Goal: Transaction & Acquisition: Purchase product/service

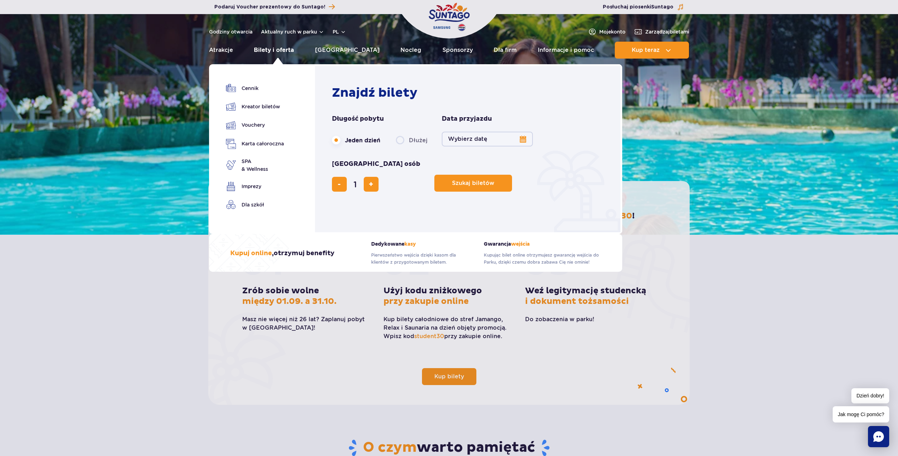
click at [279, 50] on link "Bilety i oferta" at bounding box center [274, 50] width 40 height 17
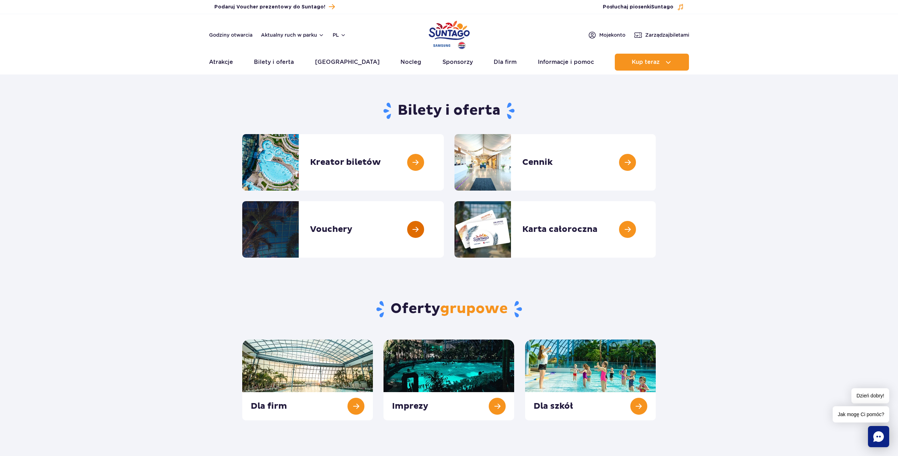
click at [444, 229] on link at bounding box center [444, 229] width 0 height 56
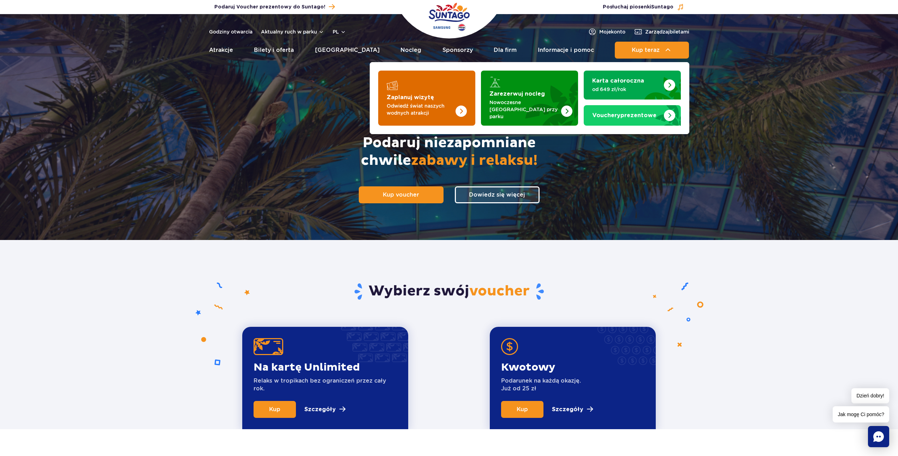
click at [396, 108] on p "Odwiedź świat naszych wodnych atrakcji" at bounding box center [421, 109] width 69 height 14
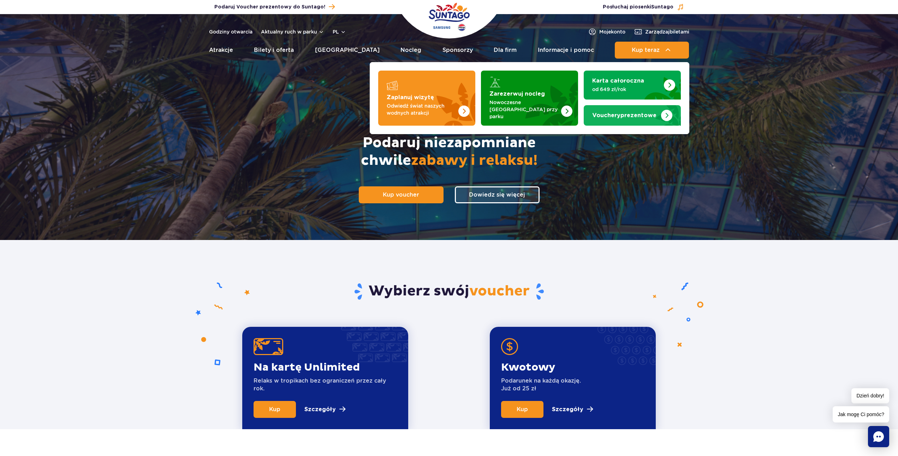
click at [638, 116] on link "Vouchery prezentowe" at bounding box center [632, 115] width 97 height 20
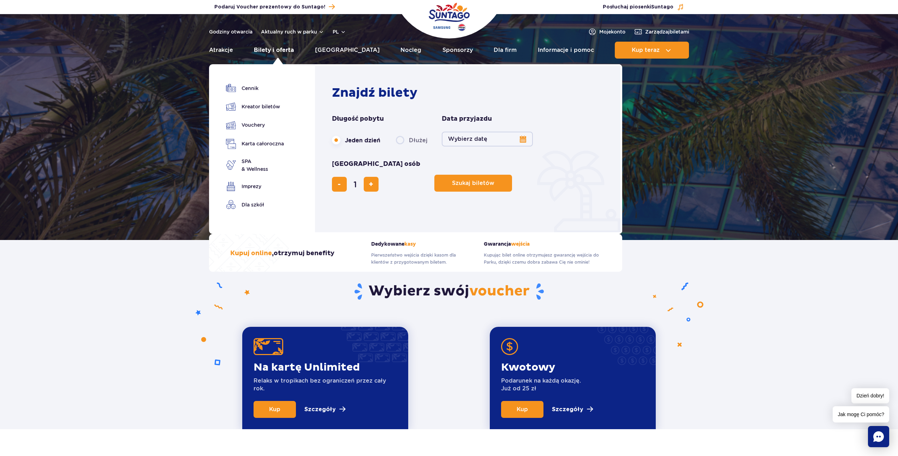
click at [279, 53] on link "Bilety i oferta" at bounding box center [274, 50] width 40 height 17
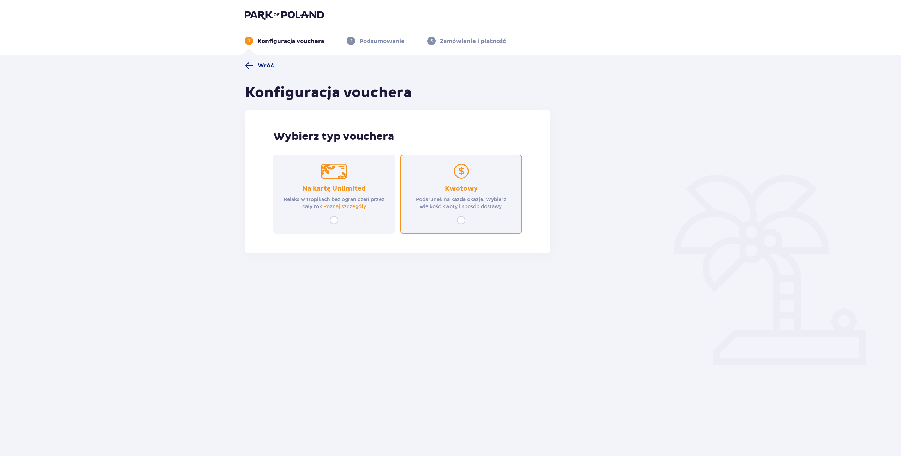
click at [464, 220] on input "radio" at bounding box center [461, 220] width 8 height 8
radio input "true"
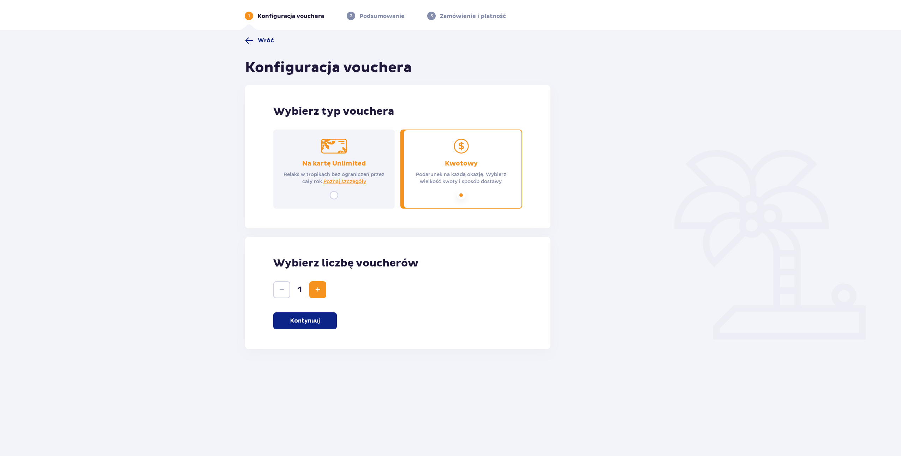
scroll to position [25, 0]
click at [309, 318] on p "Kontynuuj" at bounding box center [305, 321] width 30 height 8
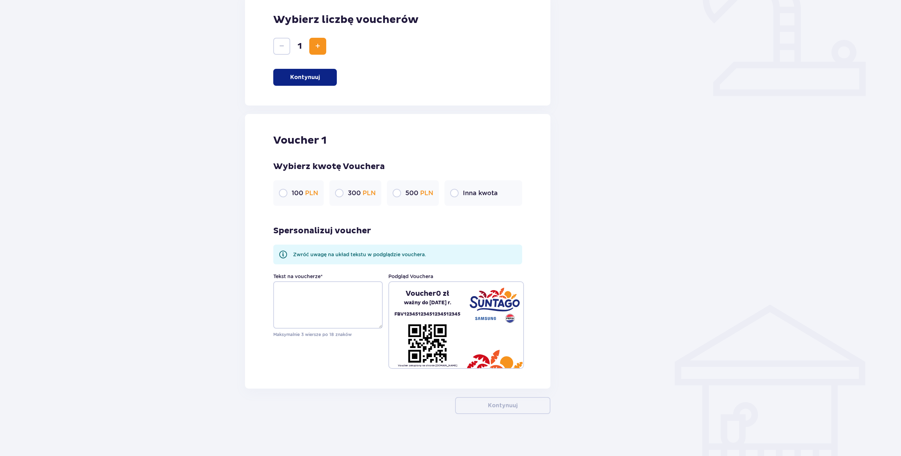
scroll to position [269, 0]
click at [193, 183] on div "Wróć Konfiguracja vouchera Wybierz typ vouchera Na kartę Unlimited Relaks w tro…" at bounding box center [450, 121] width 901 height 670
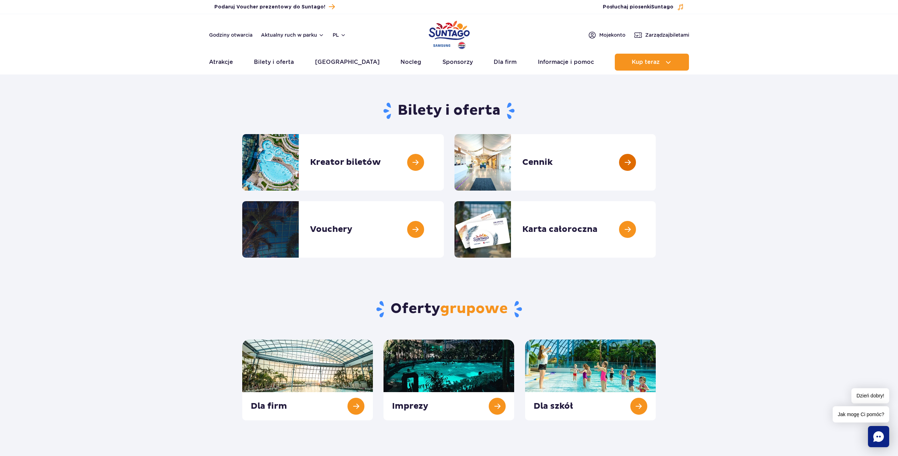
click at [656, 163] on link at bounding box center [656, 162] width 0 height 56
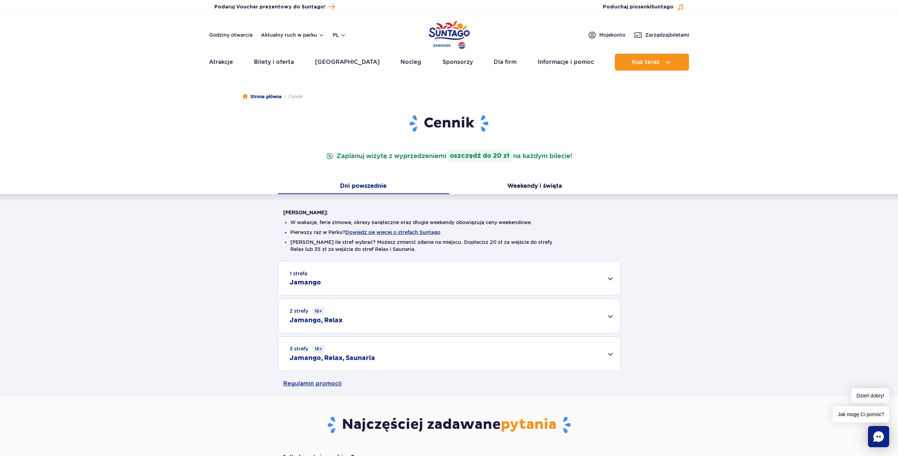
click at [353, 280] on div "1 strefa Jamango" at bounding box center [449, 279] width 342 height 34
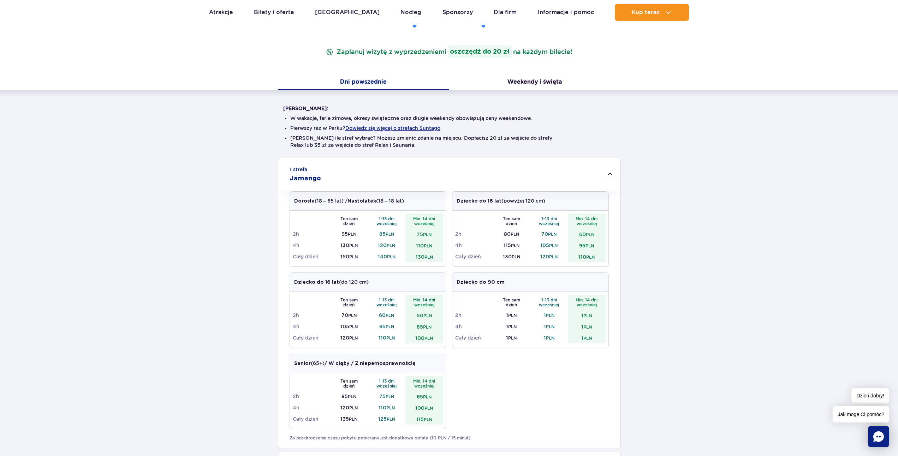
scroll to position [106, 0]
drag, startPoint x: 345, startPoint y: 253, endPoint x: 436, endPoint y: 253, distance: 91.8
click at [436, 253] on tr "Cały dzień 150 PLN 140 PLN 130 PLN" at bounding box center [368, 254] width 150 height 11
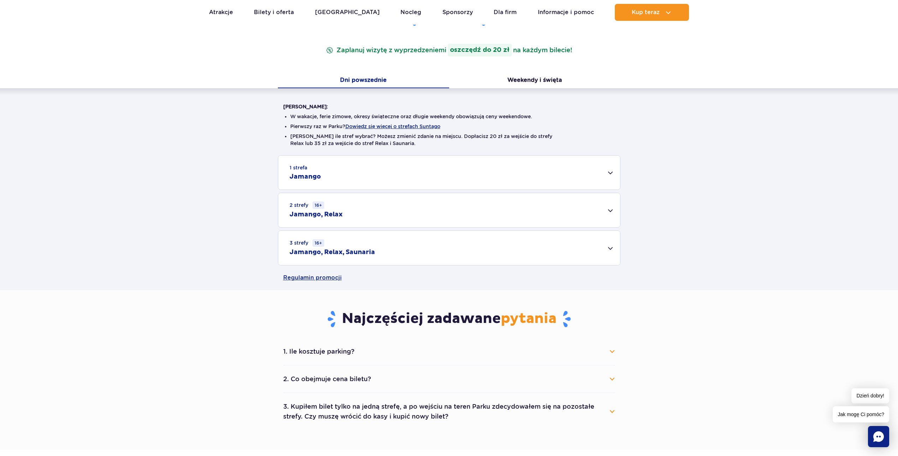
click at [436, 253] on div "1 strefa Jamango Dorosły (18 – 65 lat) / Nastolatek (16 – 18 lat) Ten sam dzień…" at bounding box center [449, 210] width 898 height 110
click at [412, 180] on div "1 strefa Jamango" at bounding box center [449, 173] width 342 height 34
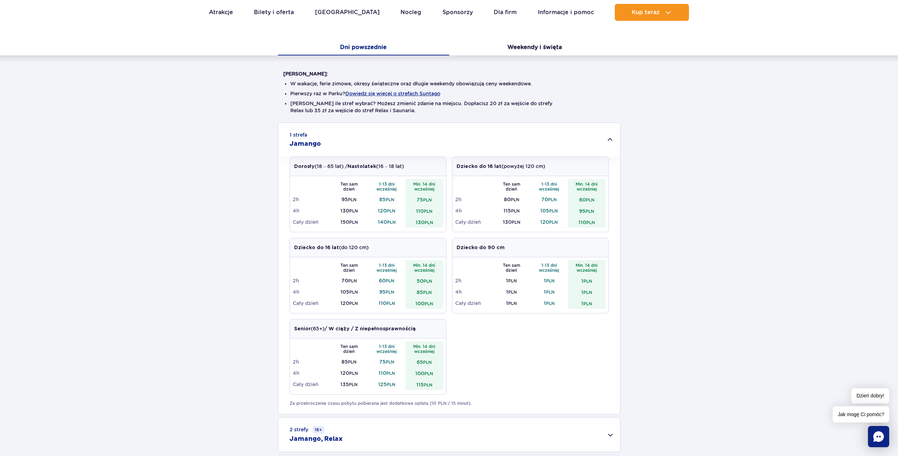
scroll to position [0, 0]
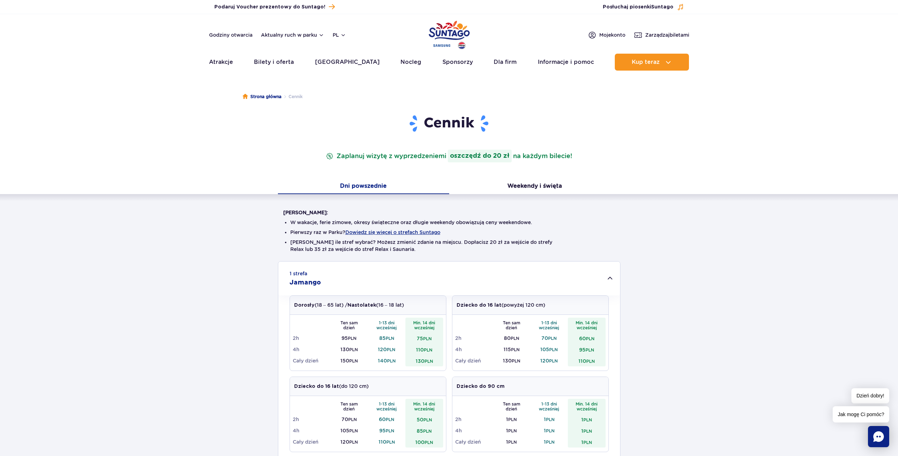
click at [103, 108] on div "Strona główna Cennik Cennik Zaplanuj wizytę z wyprzedzeniem i oszczędź do 20 zł…" at bounding box center [449, 366] width 898 height 574
click at [281, 9] on span "Podaruj Voucher prezentowy do Suntago!" at bounding box center [269, 7] width 111 height 7
click at [181, 363] on div "1 strefa Jamango Dorosły (18 – 65 lat) / Nastolatek (16 – 18 lat) Ten sam dzień…" at bounding box center [449, 444] width 898 height 367
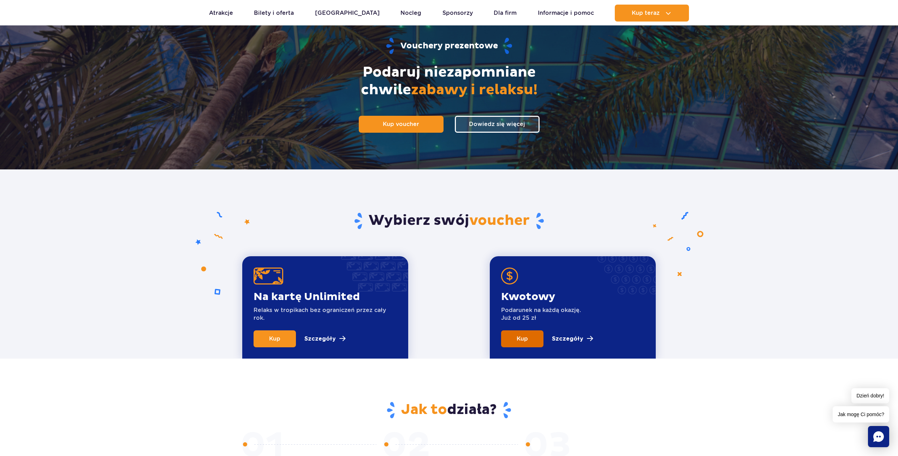
click at [536, 341] on link "Kup" at bounding box center [522, 338] width 42 height 17
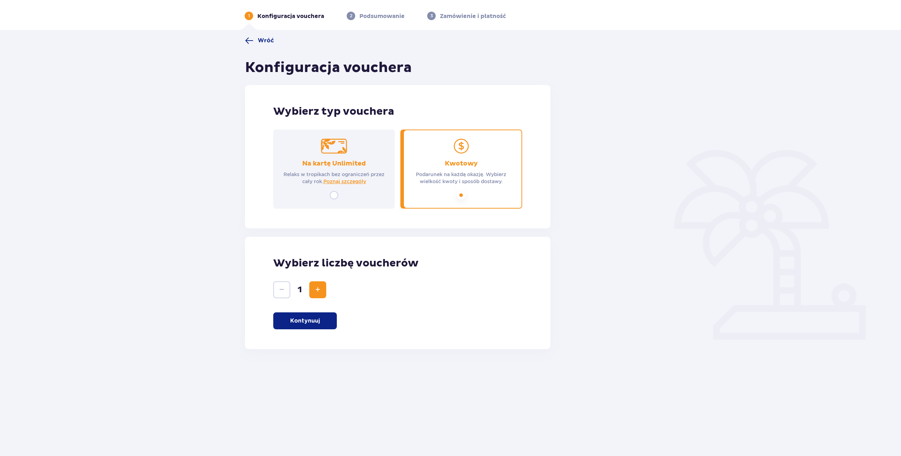
scroll to position [25, 0]
click at [322, 320] on button "Kontynuuj" at bounding box center [305, 320] width 64 height 17
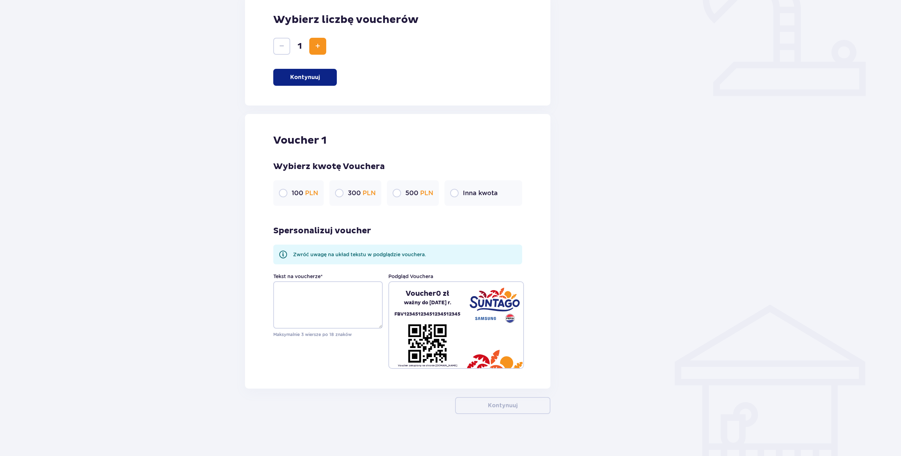
scroll to position [269, 0]
click at [292, 192] on p "100 PLN" at bounding box center [305, 193] width 26 height 8
click at [471, 192] on p "Inna kwota" at bounding box center [480, 193] width 35 height 8
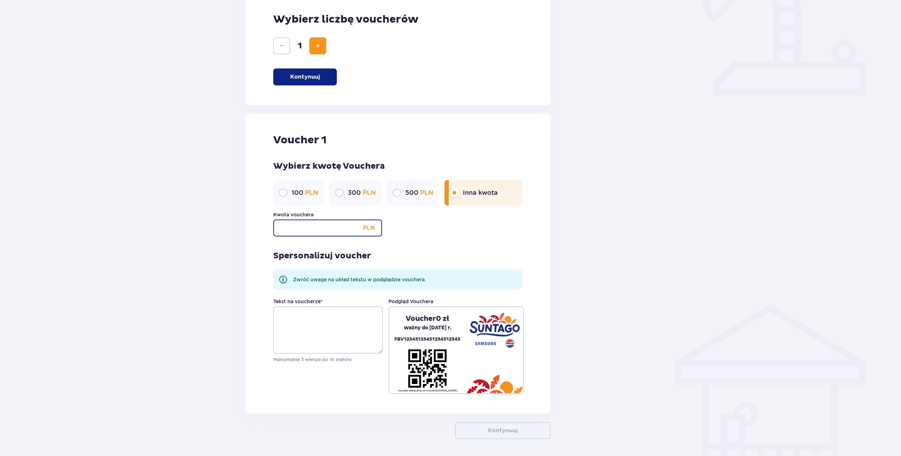
click at [294, 228] on input "Kwota vouchera" at bounding box center [327, 228] width 109 height 17
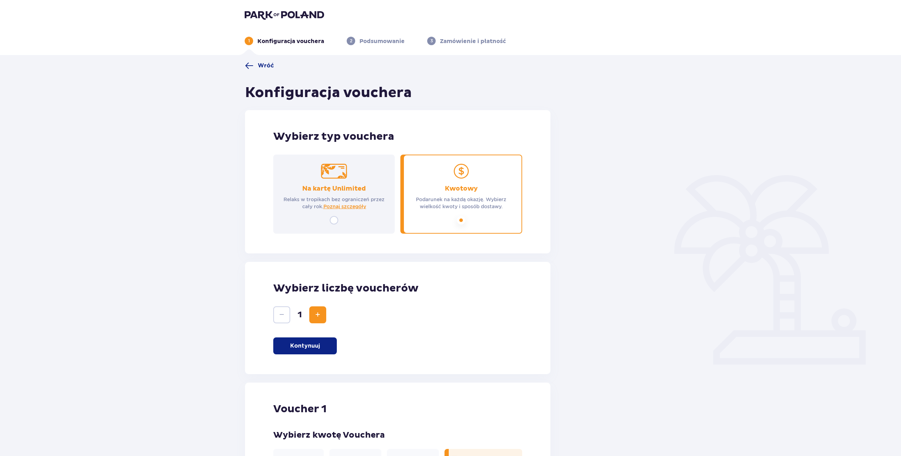
click at [210, 225] on div "Wróć Konfiguracja vouchera Wybierz typ vouchera Na kartę Unlimited Relaks w tro…" at bounding box center [450, 402] width 901 height 695
